Goal: Book appointment/travel/reservation

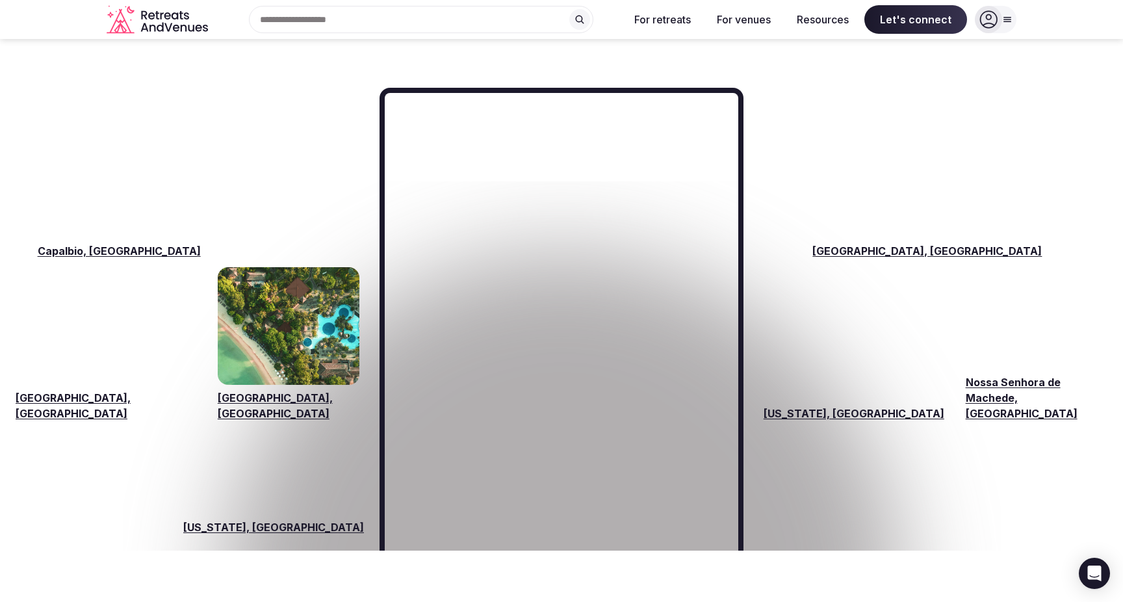
scroll to position [1943, 0]
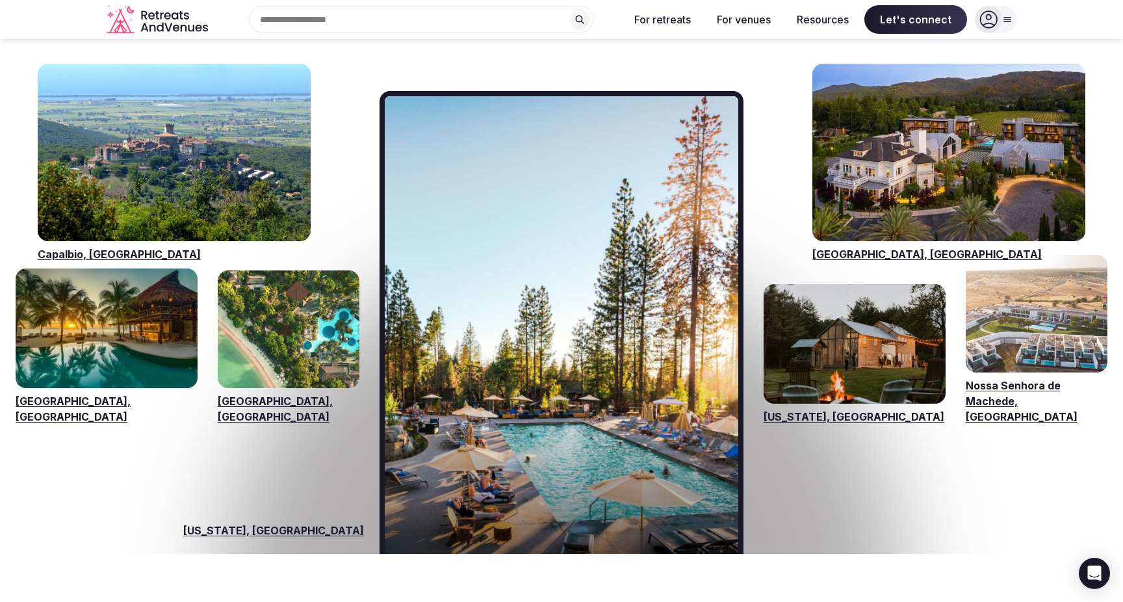
click at [182, 177] on link "Visit venues for Capalbio, Italy" at bounding box center [174, 152] width 273 height 177
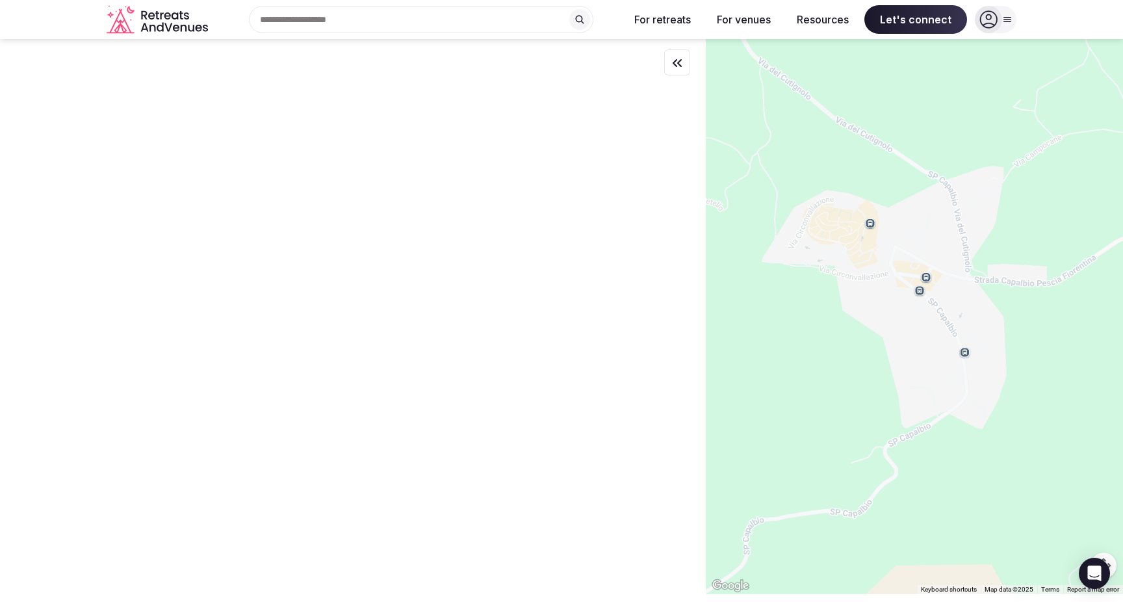
drag, startPoint x: 926, startPoint y: 232, endPoint x: 922, endPoint y: 224, distance: 8.7
click at [922, 224] on div at bounding box center [914, 316] width 417 height 555
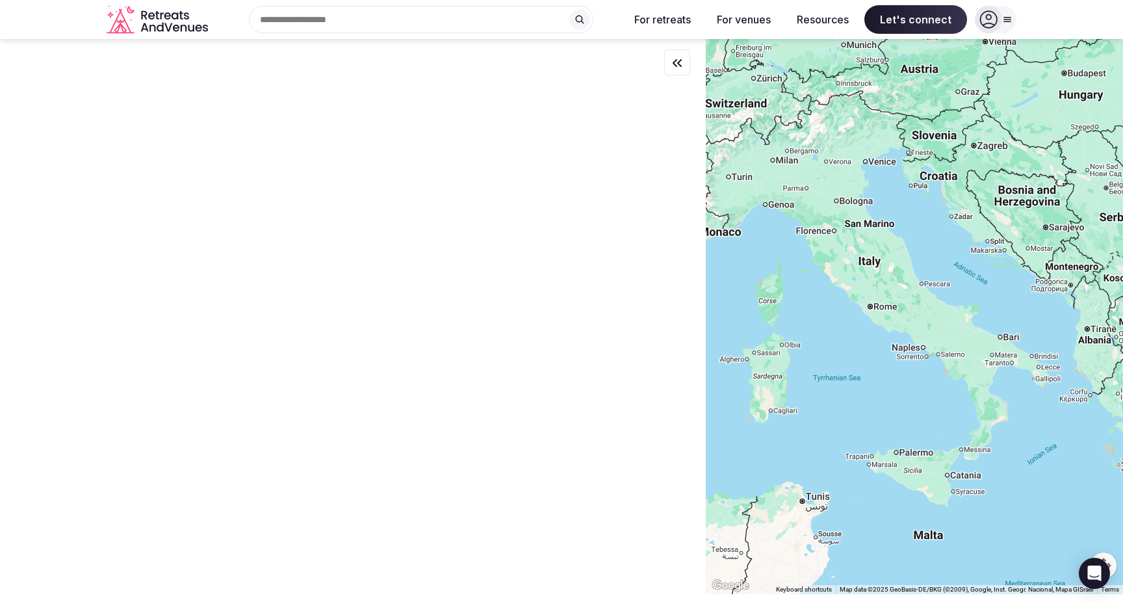
drag, startPoint x: 900, startPoint y: 157, endPoint x: 819, endPoint y: 331, distance: 192.3
click at [819, 331] on div at bounding box center [914, 316] width 417 height 555
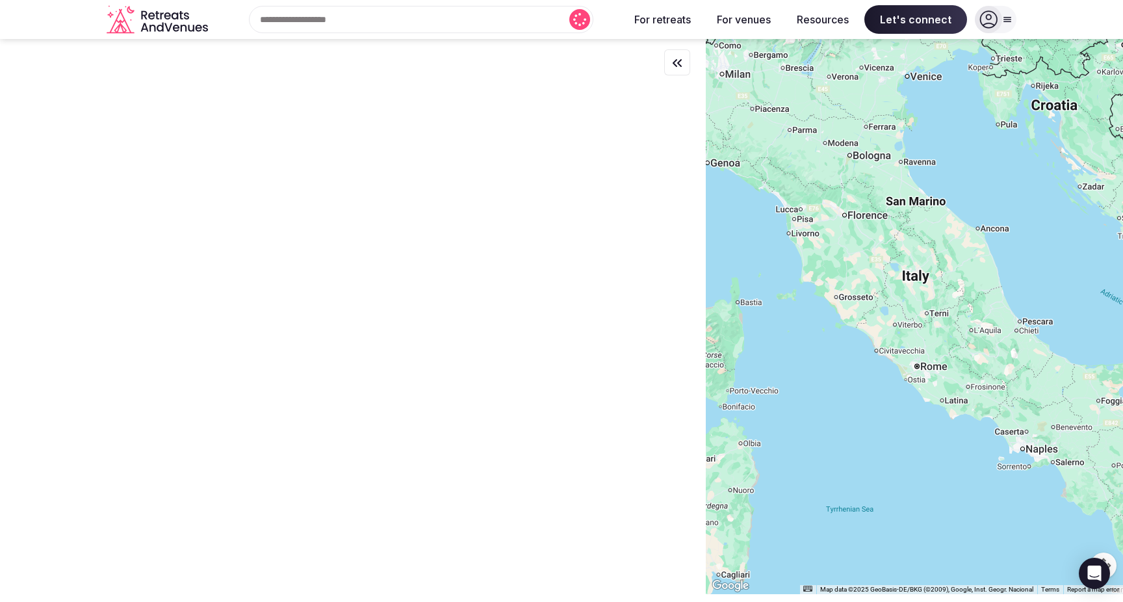
drag, startPoint x: 775, startPoint y: 324, endPoint x: 900, endPoint y: 337, distance: 125.5
click at [900, 337] on div at bounding box center [914, 316] width 417 height 555
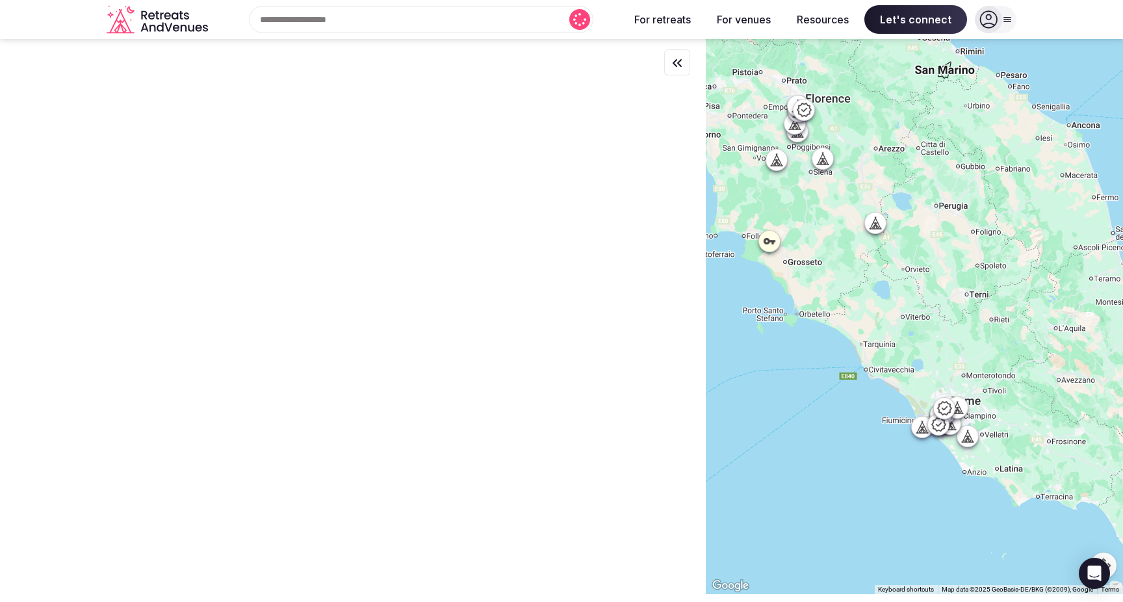
click at [772, 243] on icon at bounding box center [769, 241] width 13 height 13
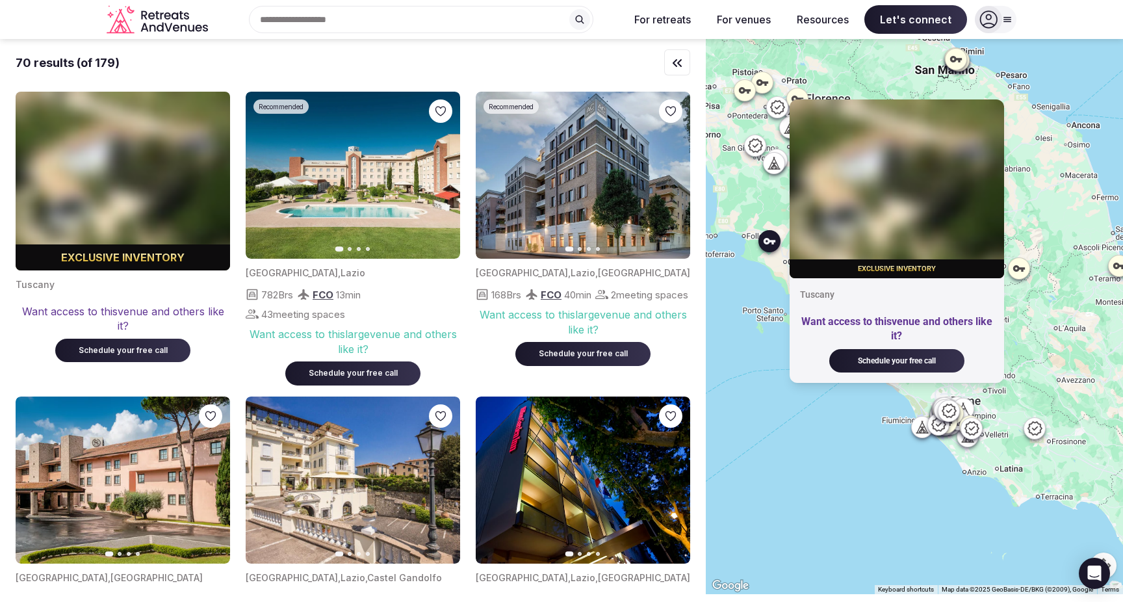
click at [775, 168] on icon at bounding box center [775, 166] width 3 height 5
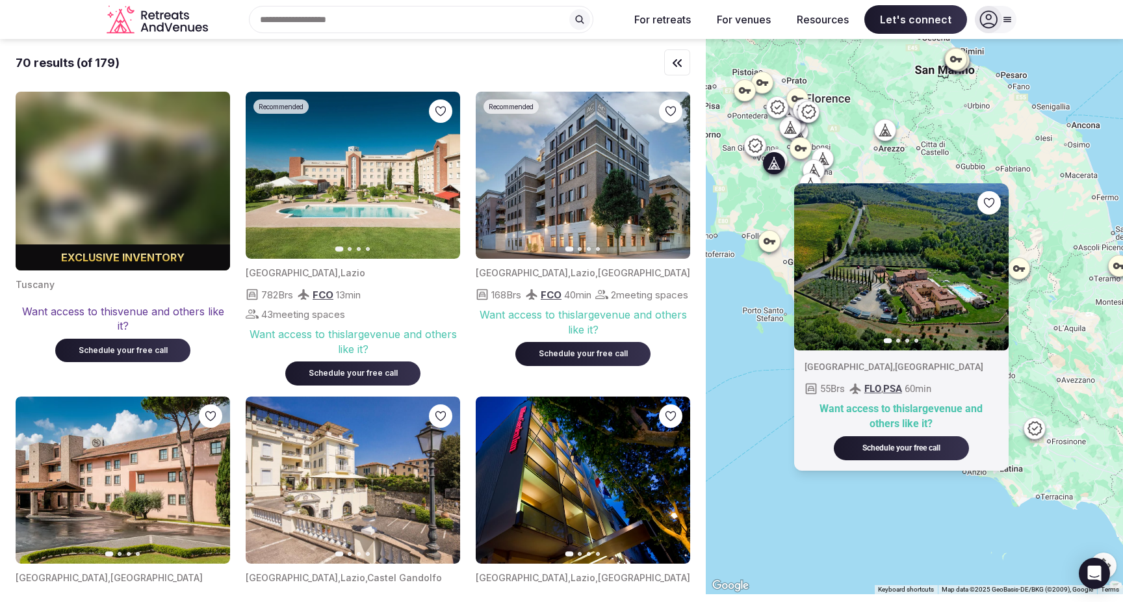
click at [902, 283] on img at bounding box center [901, 266] width 215 height 167
click at [989, 274] on button "Next slide" at bounding box center [990, 267] width 21 height 21
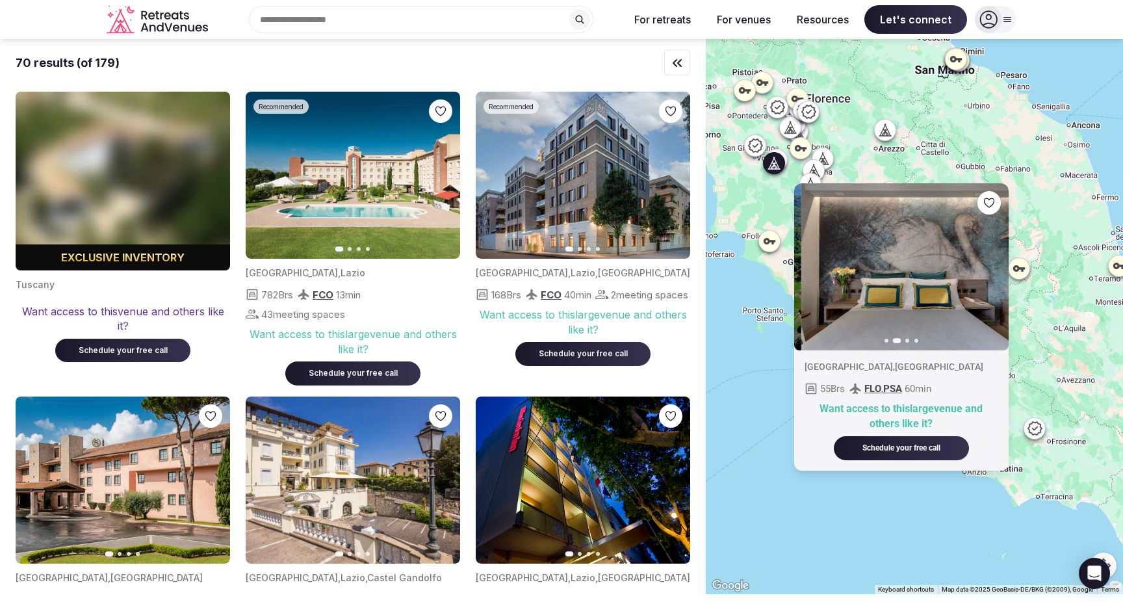
click at [989, 274] on button "Next slide" at bounding box center [990, 267] width 21 height 21
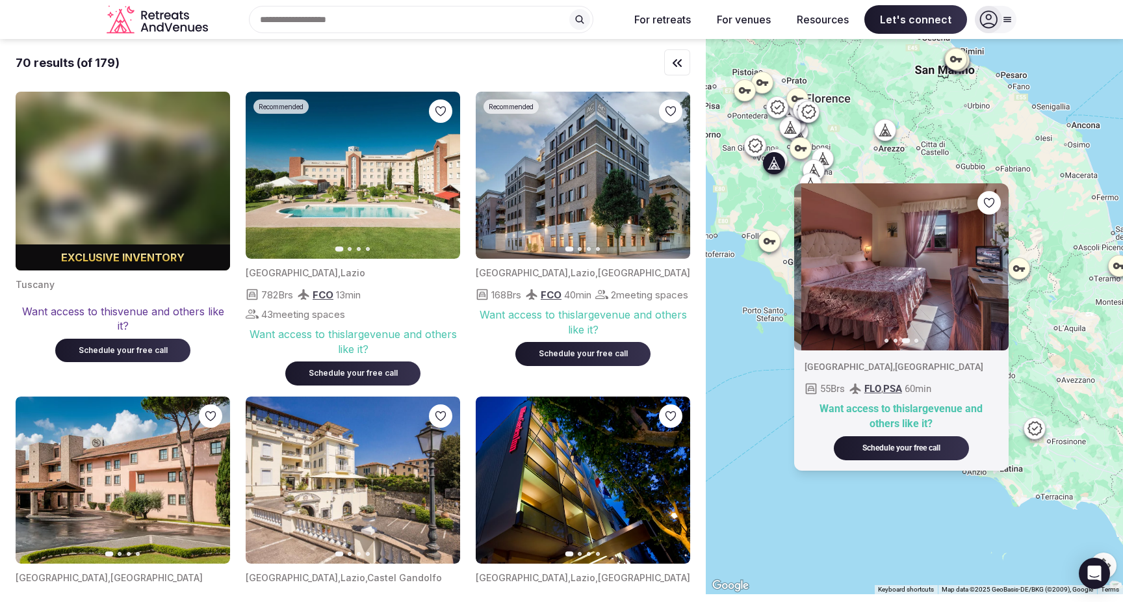
click at [989, 274] on button "Next slide" at bounding box center [990, 267] width 21 height 21
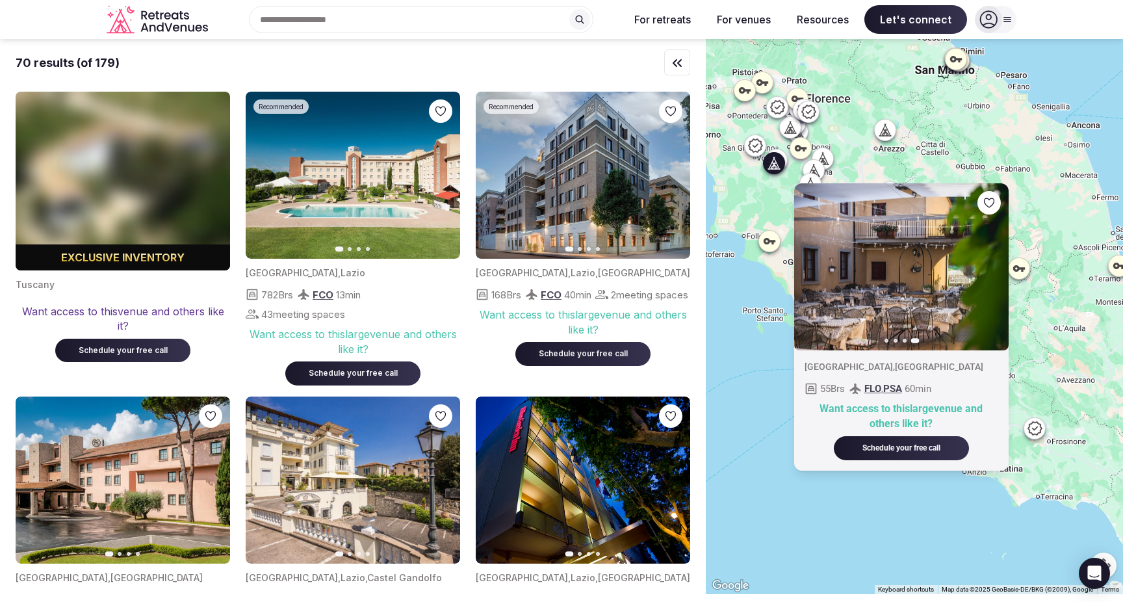
click at [750, 335] on div "Previous slide Next slide [GEOGRAPHIC_DATA] , [GEOGRAPHIC_DATA] 55 Brs FLO , PS…" at bounding box center [914, 316] width 417 height 555
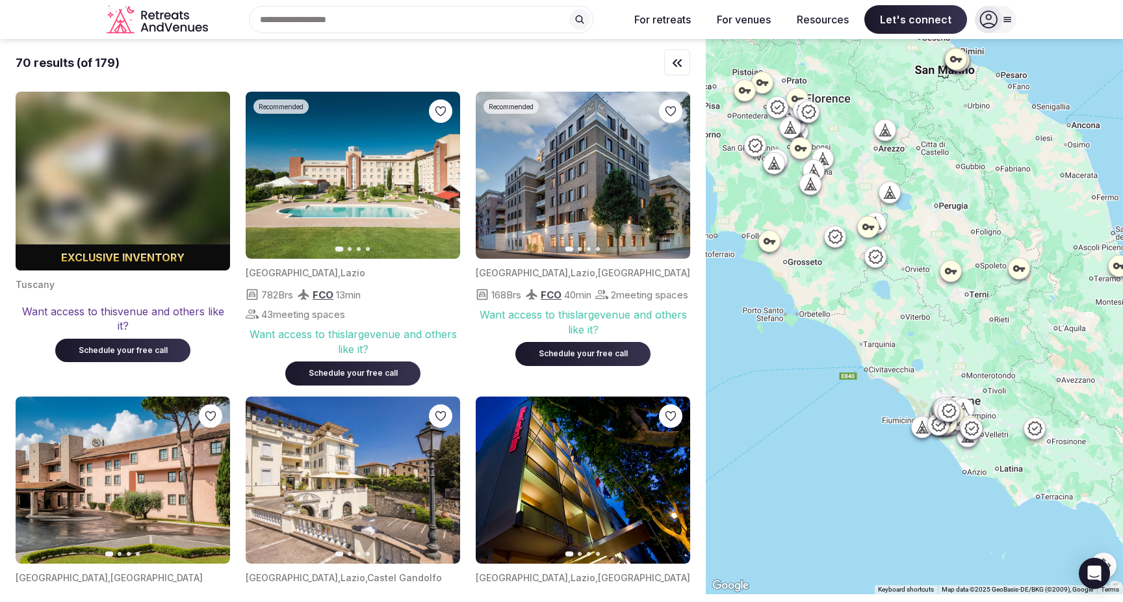
click at [746, 94] on icon at bounding box center [745, 90] width 13 height 13
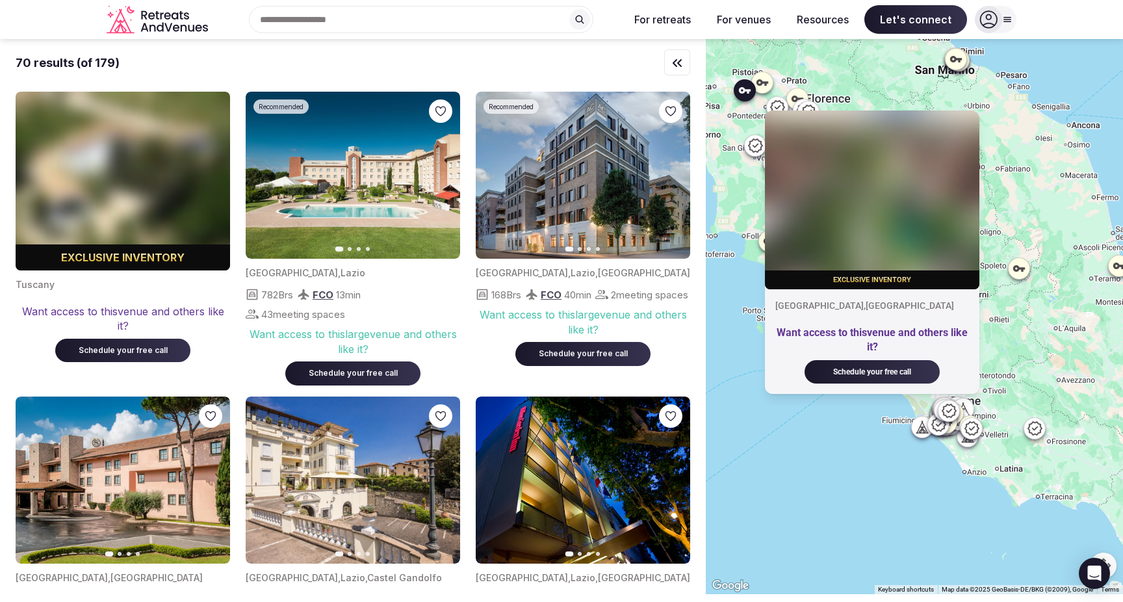
click at [728, 202] on div "Exclusive inventory [GEOGRAPHIC_DATA] , [GEOGRAPHIC_DATA] Want access to this v…" at bounding box center [914, 316] width 417 height 555
